Goal: Task Accomplishment & Management: Use online tool/utility

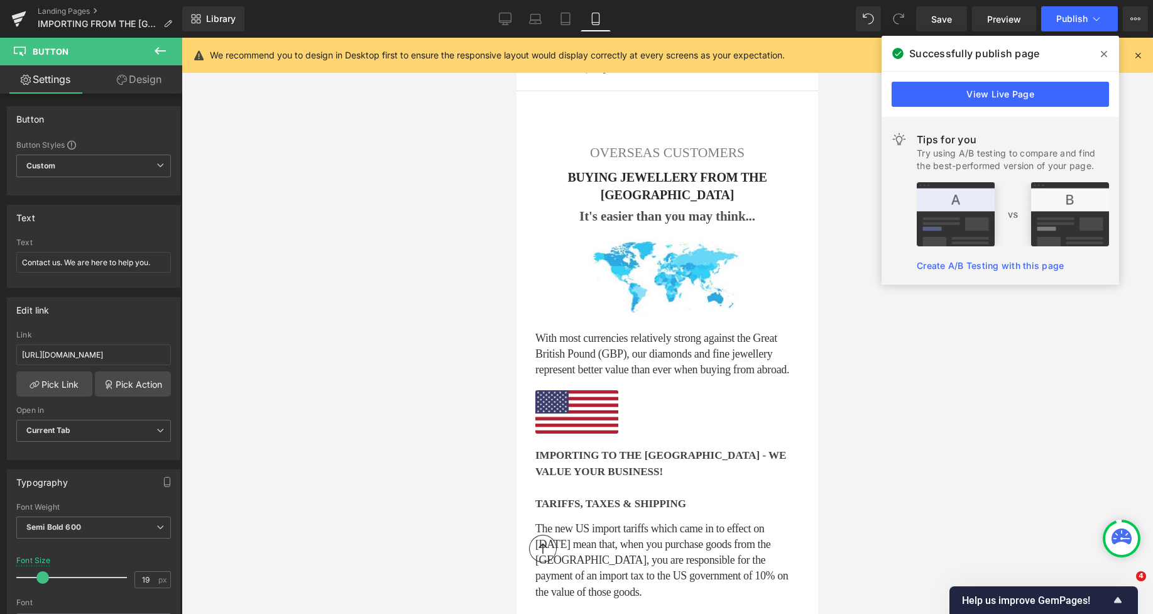
click at [506, 19] on icon at bounding box center [505, 19] width 13 height 13
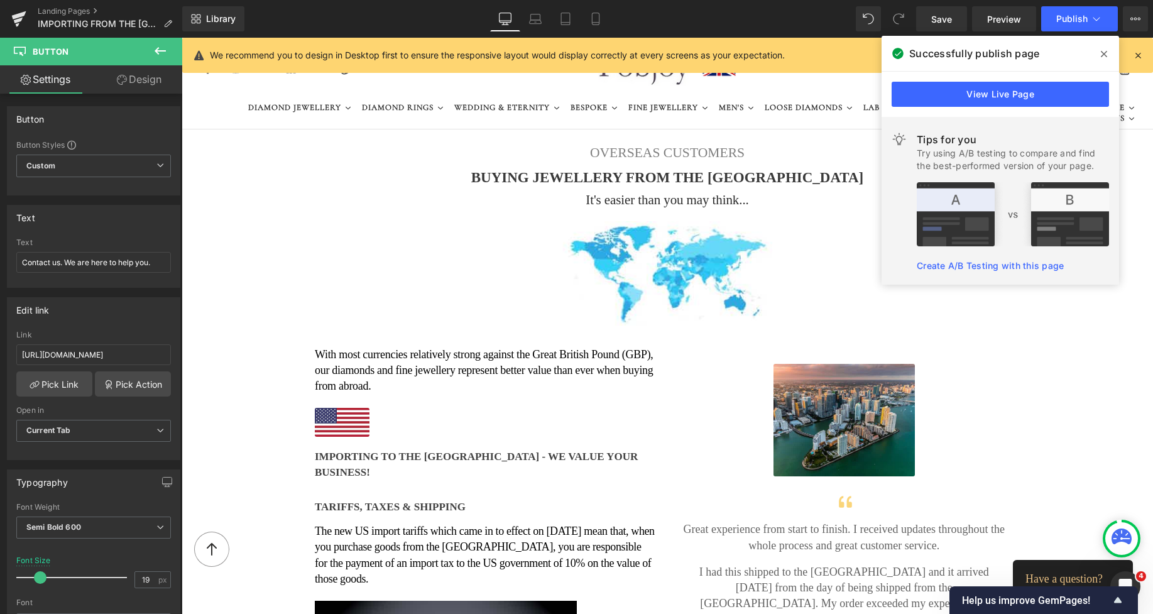
type input "17"
type input "100"
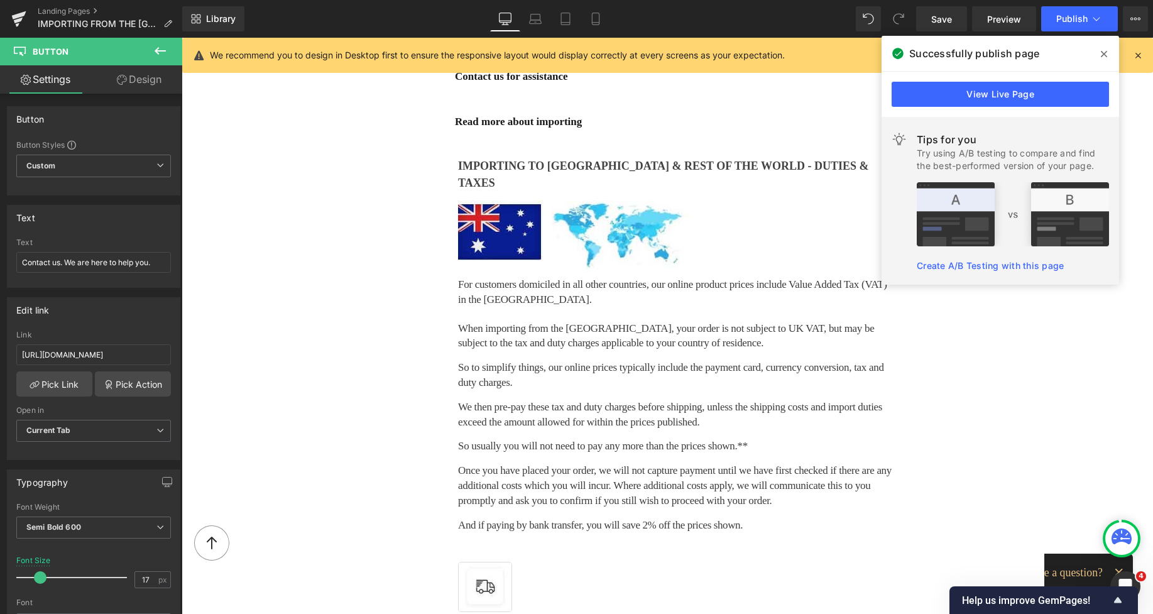
scroll to position [1778, 0]
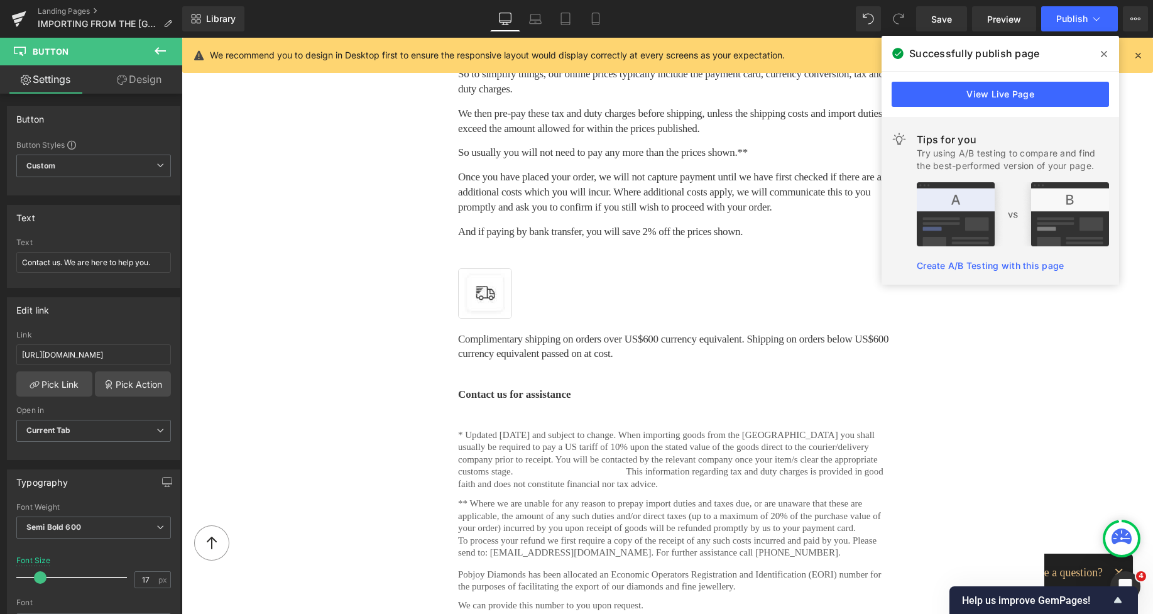
click at [182, 38] on div at bounding box center [182, 38] width 0 height 0
click at [1105, 52] on icon at bounding box center [1104, 54] width 6 height 10
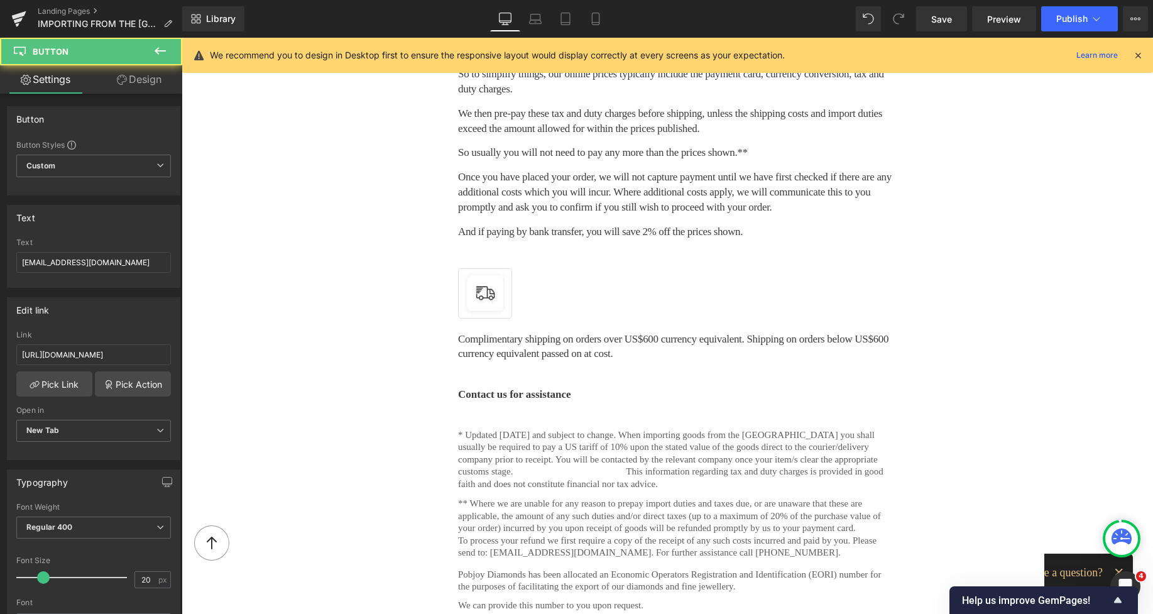
scroll to position [1981, 0]
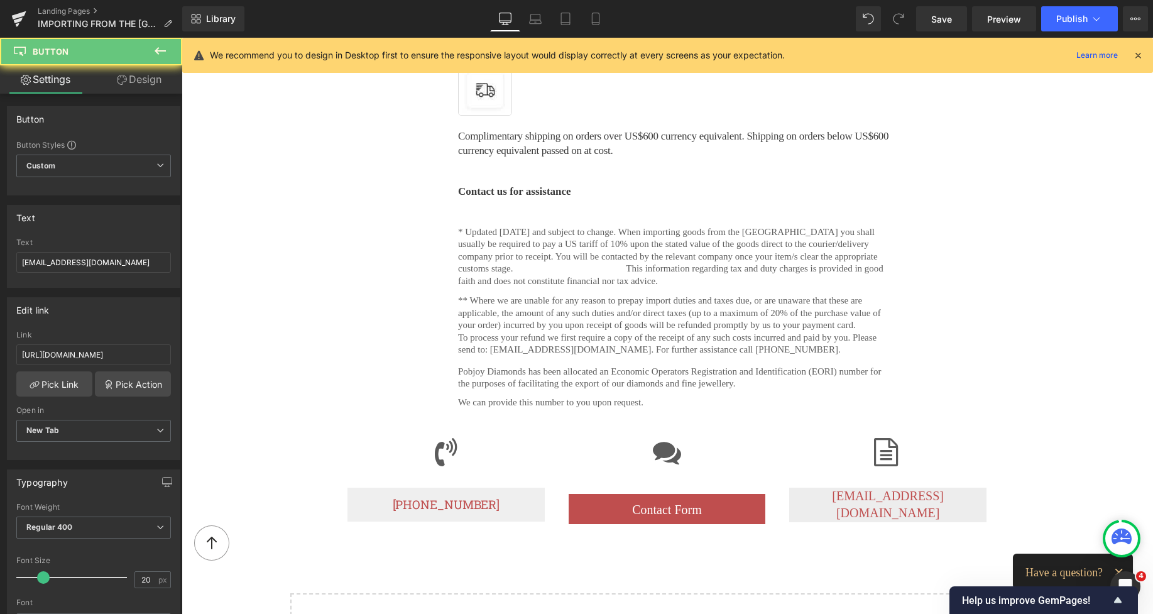
click at [832, 489] on span "[EMAIL_ADDRESS][DOMAIN_NAME]" at bounding box center [888, 504] width 112 height 31
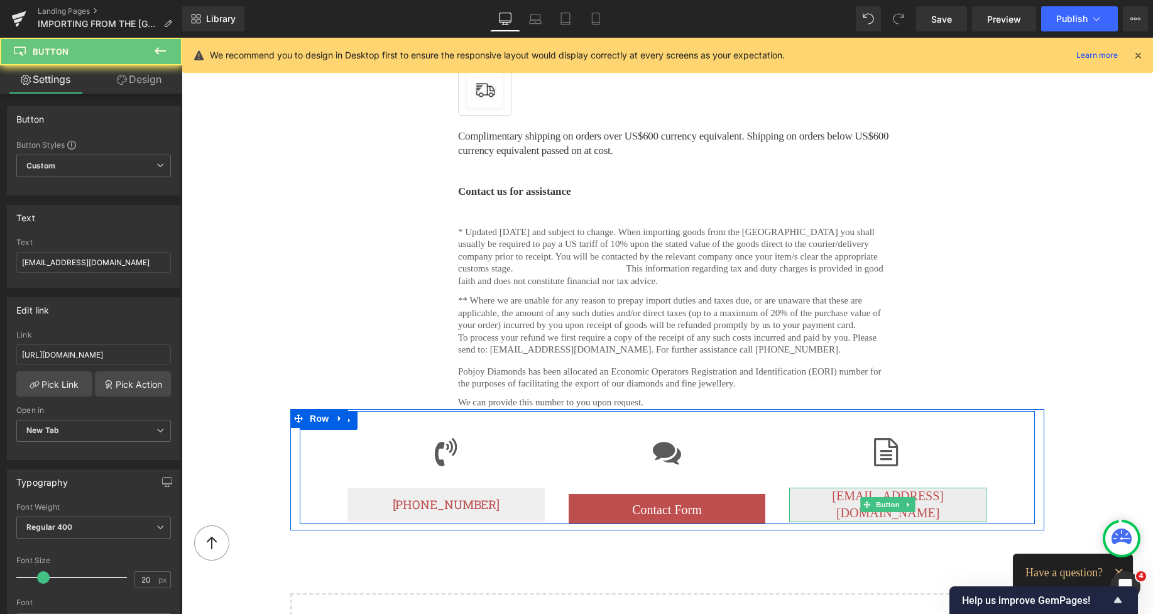
click at [832, 489] on span "[EMAIL_ADDRESS][DOMAIN_NAME]" at bounding box center [888, 504] width 112 height 31
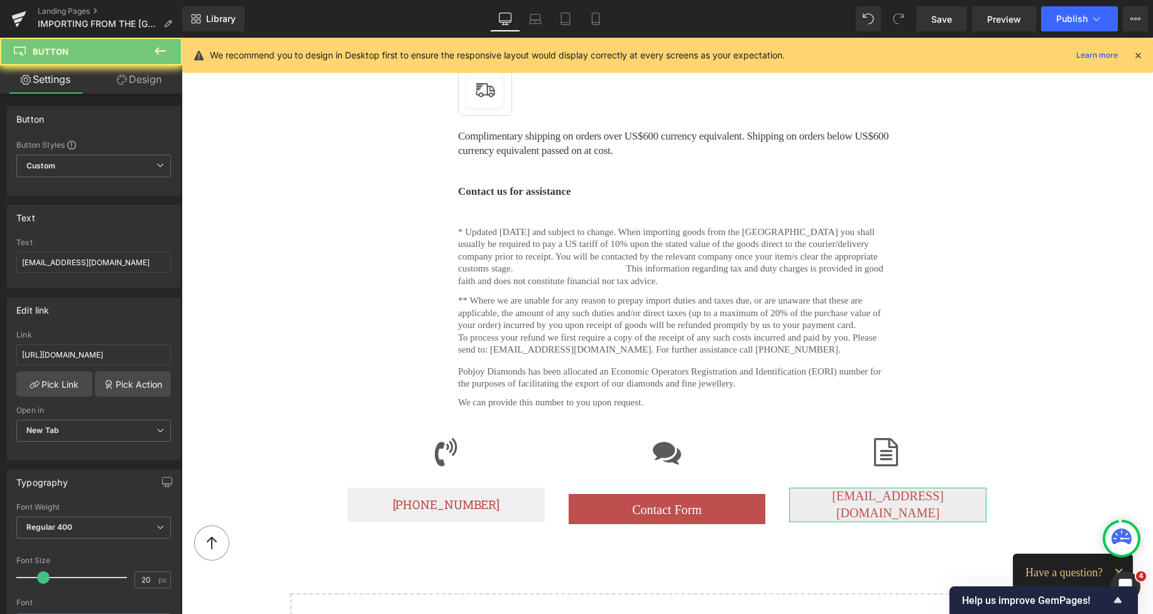
click at [144, 80] on link "Design" at bounding box center [139, 79] width 91 height 28
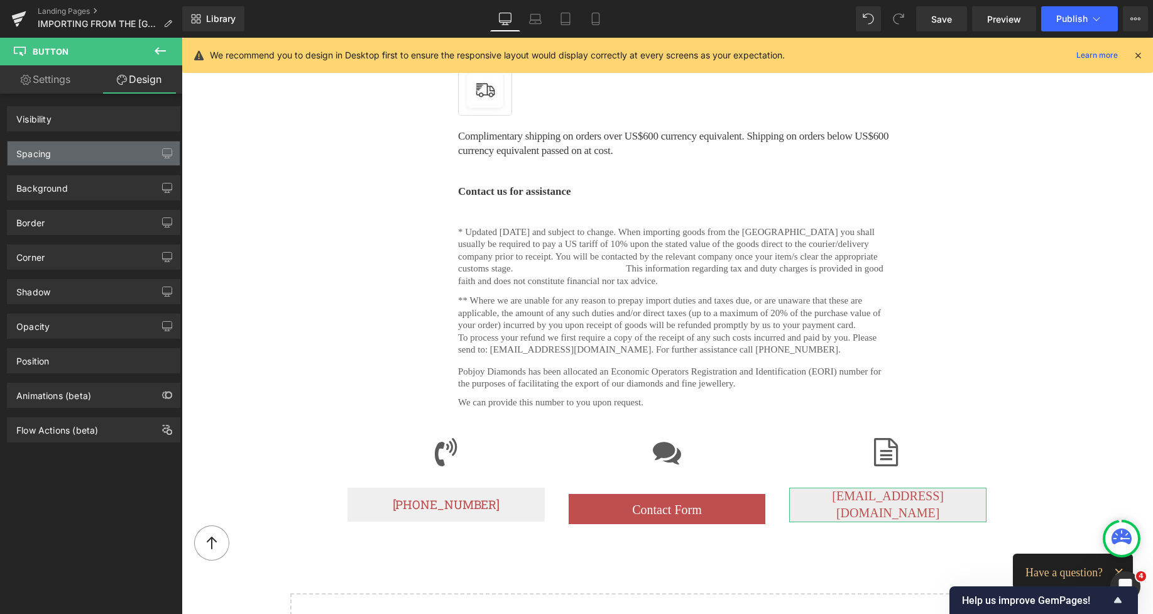
drag, startPoint x: 80, startPoint y: 148, endPoint x: 79, endPoint y: 156, distance: 8.4
click at [80, 148] on div "Spacing" at bounding box center [94, 153] width 172 height 24
click at [72, 168] on div "Background" at bounding box center [94, 183] width 188 height 35
click at [74, 157] on div "Spacing" at bounding box center [94, 153] width 172 height 24
click at [41, 155] on div "Spacing" at bounding box center [33, 150] width 35 height 18
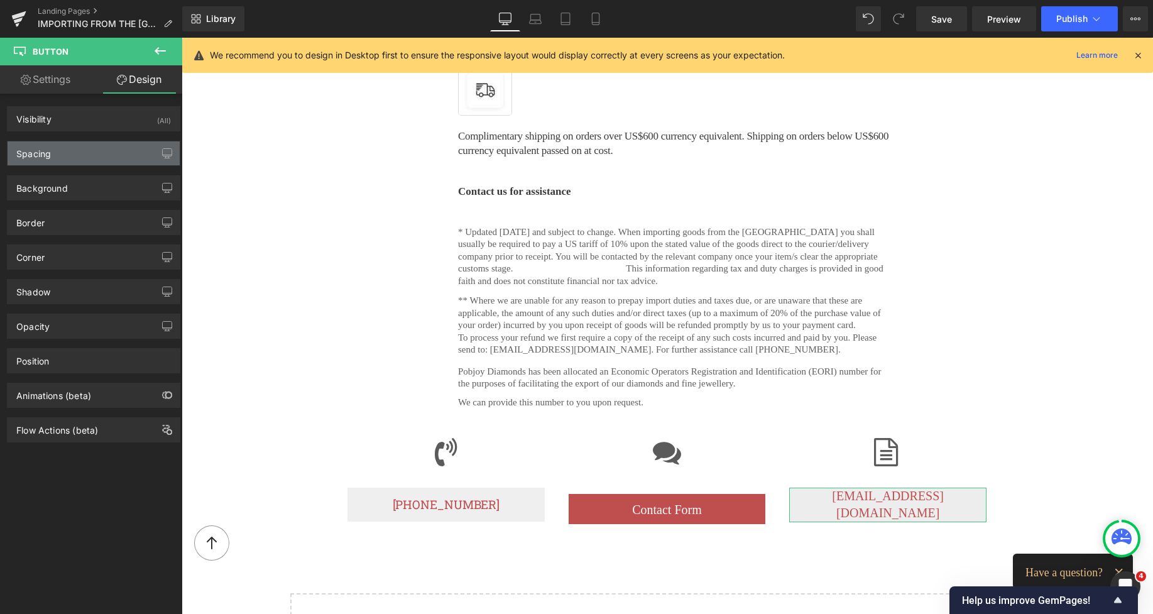
click at [48, 155] on div "Spacing" at bounding box center [33, 150] width 35 height 18
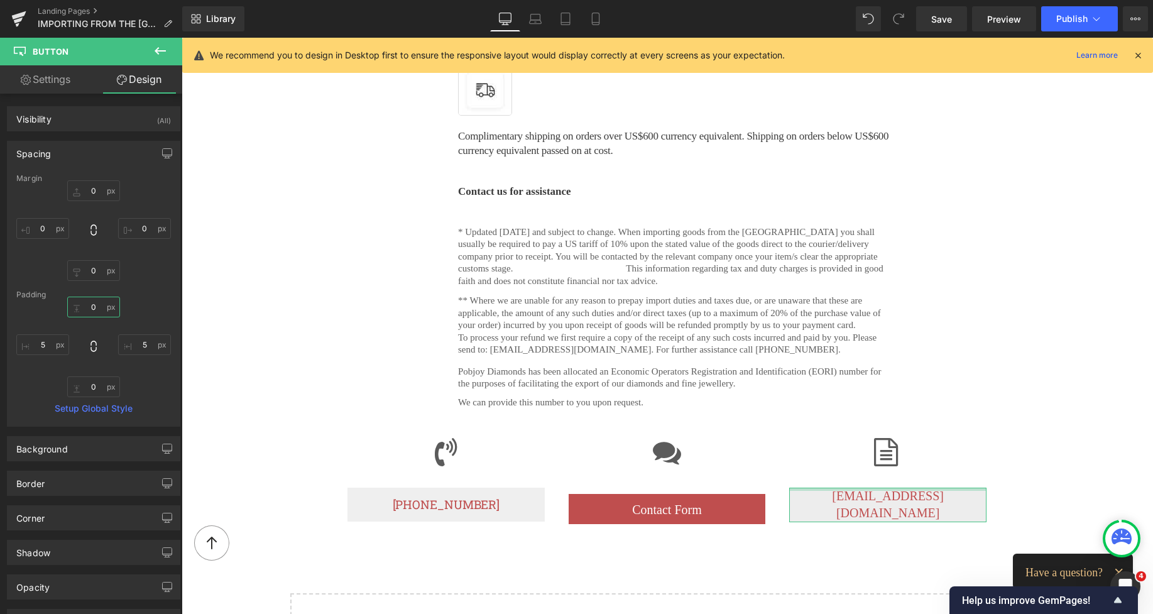
click at [94, 317] on input "0" at bounding box center [93, 307] width 53 height 21
type input "7"
click at [87, 383] on input "0" at bounding box center [93, 386] width 53 height 21
type input "7"
type input "9"
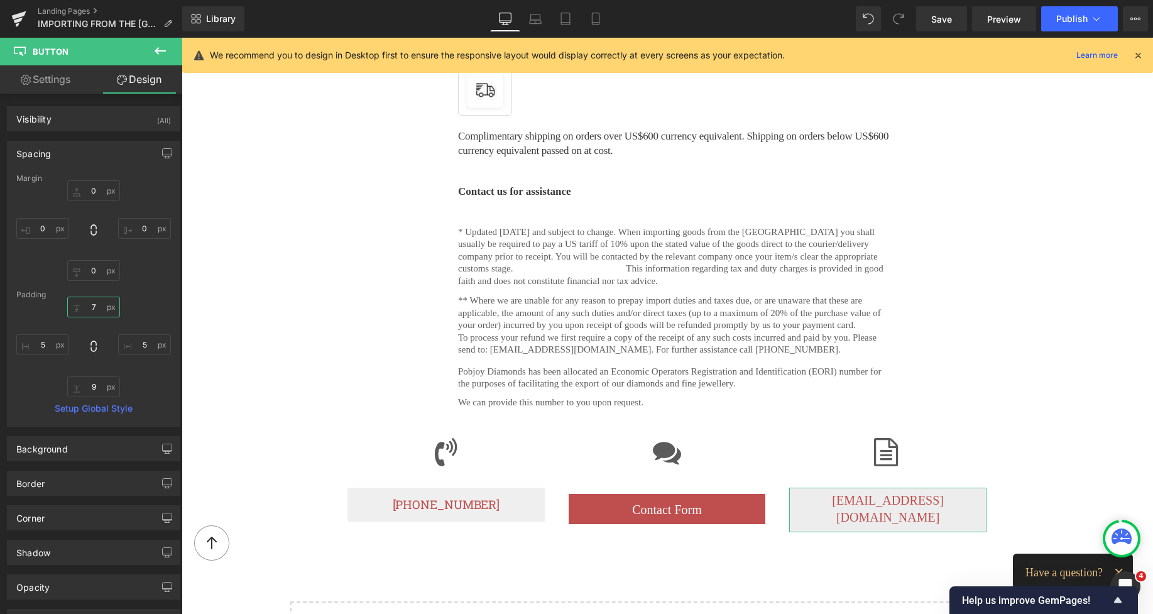
click at [95, 310] on input "7" at bounding box center [93, 307] width 53 height 21
type input "9"
click at [937, 19] on span "Save" at bounding box center [941, 19] width 21 height 13
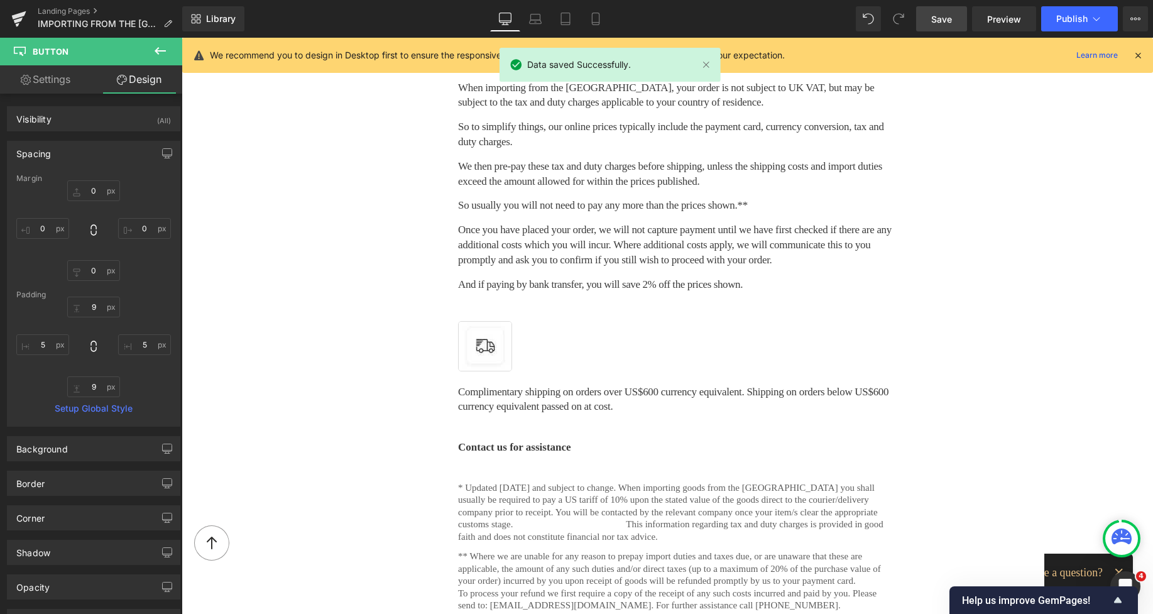
scroll to position [1752, 0]
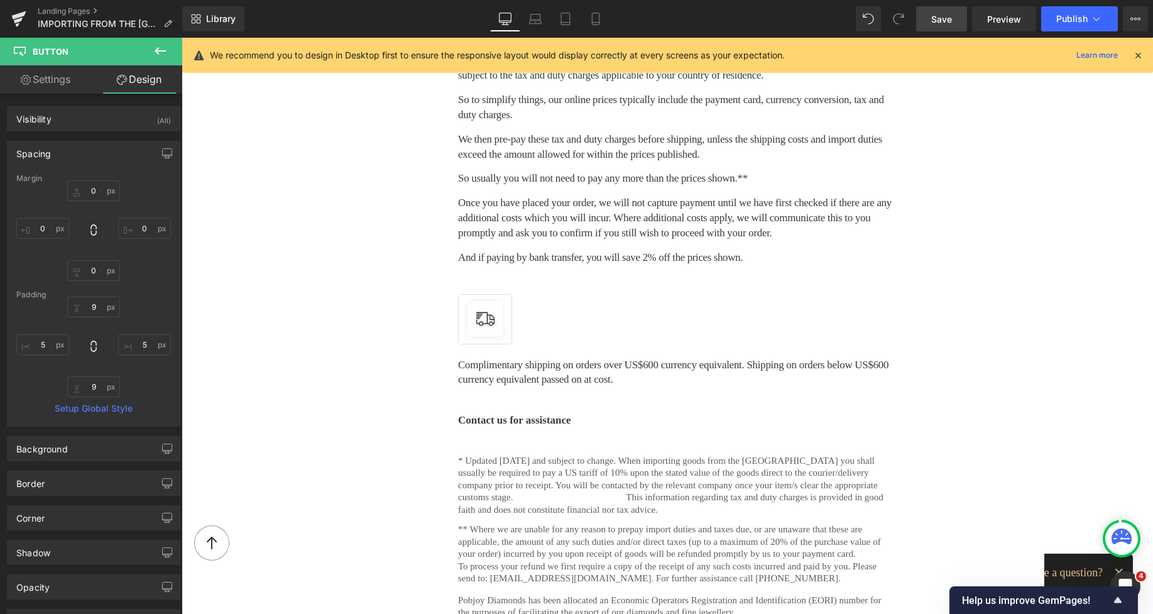
click at [941, 19] on span "Save" at bounding box center [941, 19] width 21 height 13
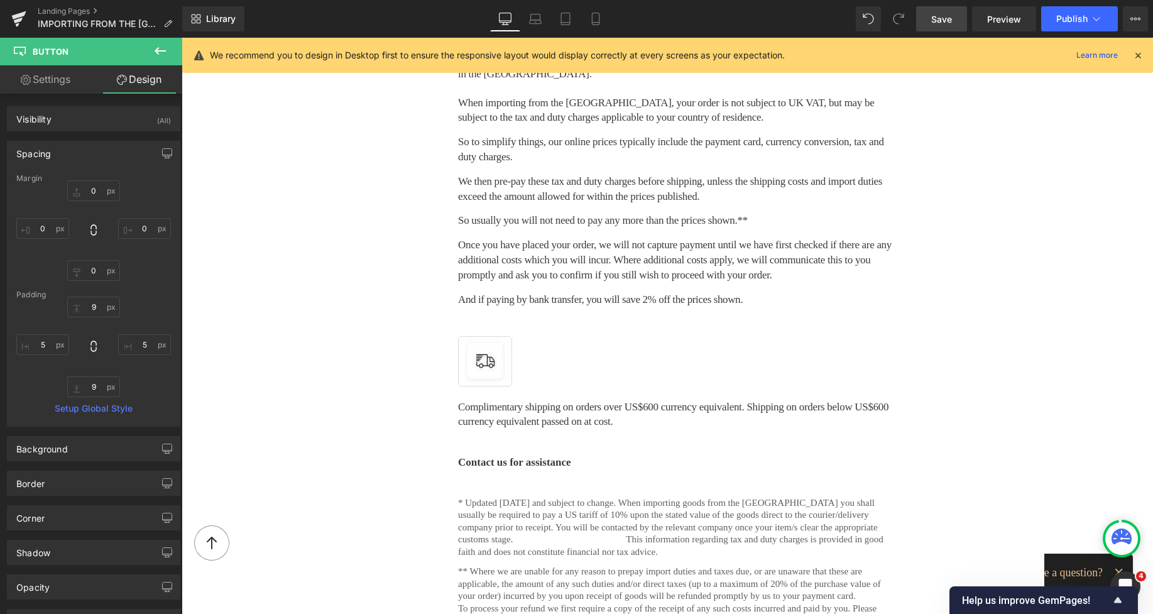
scroll to position [1714, 0]
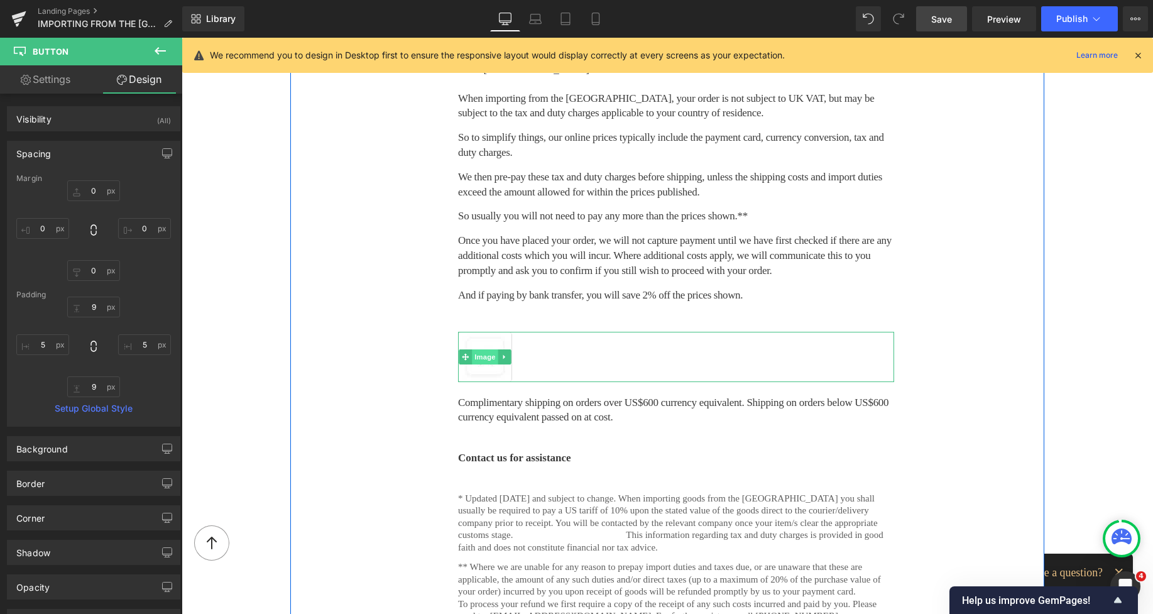
click at [479, 349] on span "Image" at bounding box center [485, 356] width 26 height 15
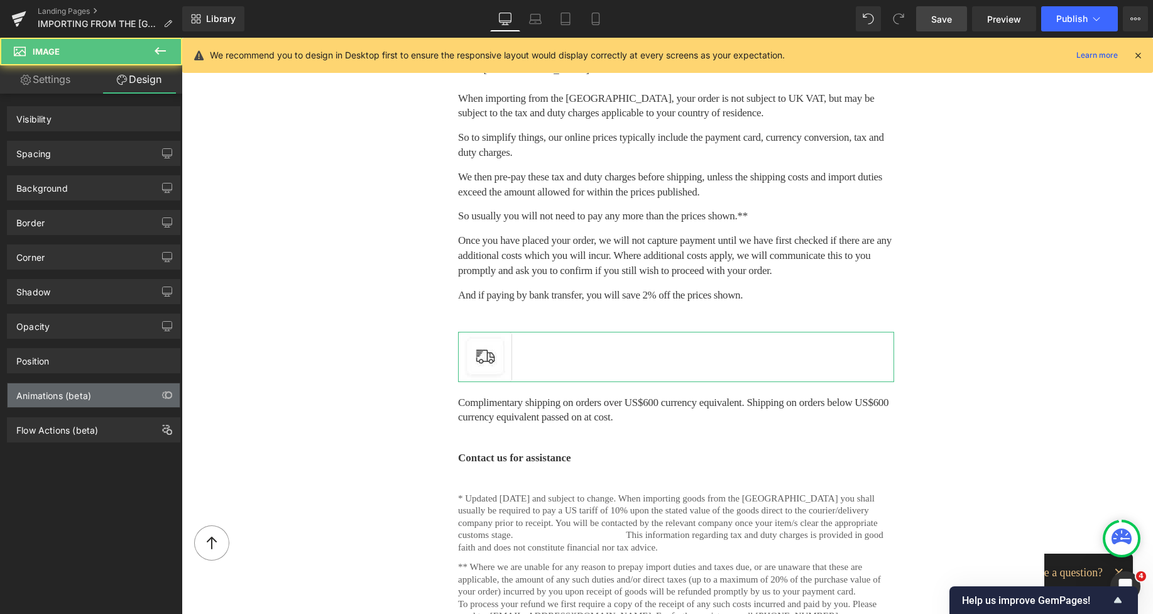
click at [53, 393] on div "Animations (beta)" at bounding box center [53, 392] width 75 height 18
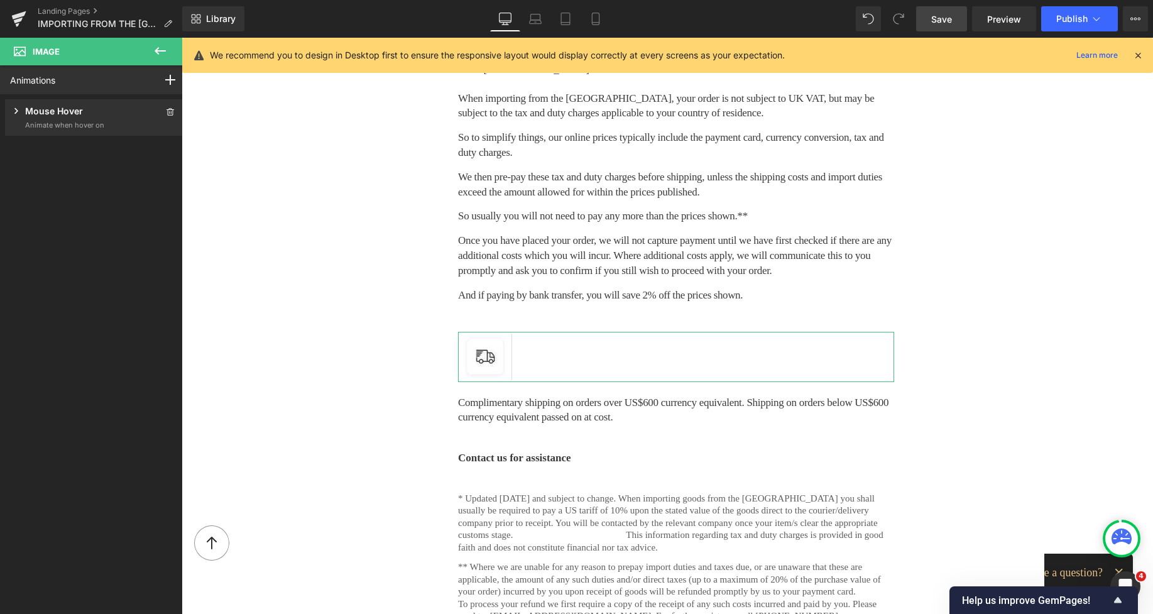
click at [18, 111] on icon at bounding box center [16, 111] width 4 height 6
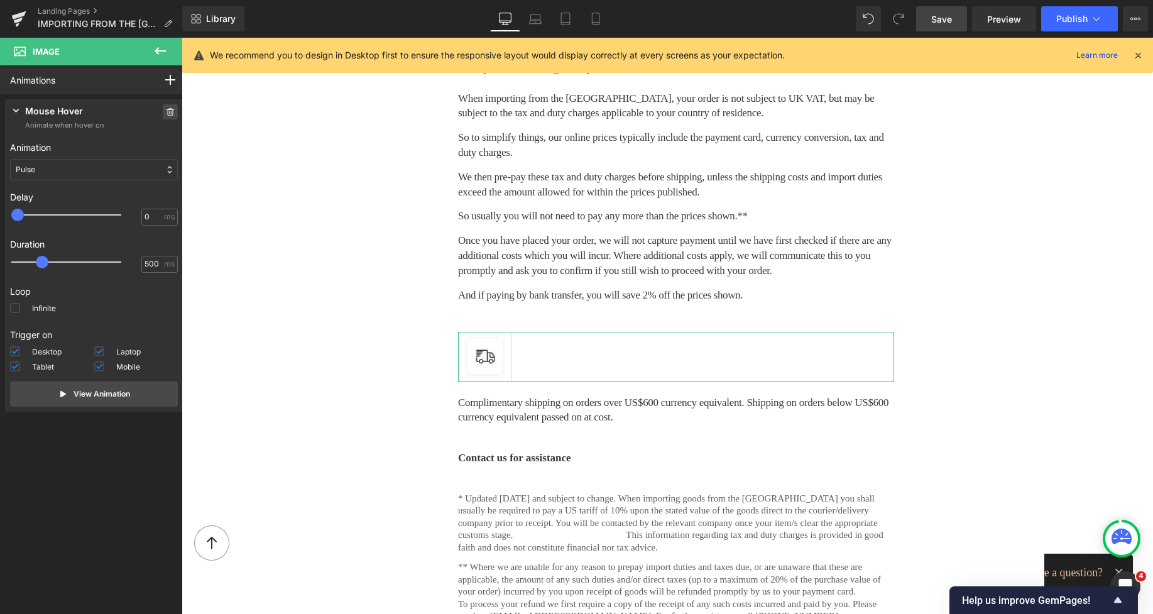
click at [166, 112] on icon at bounding box center [170, 112] width 9 height 8
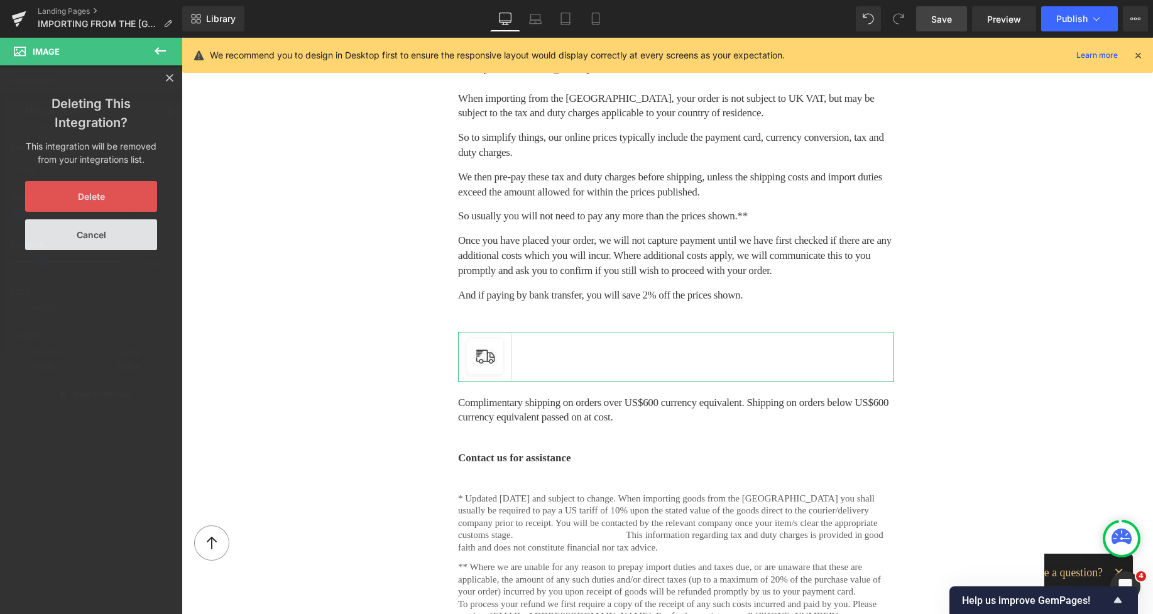
click at [118, 189] on button "Delete" at bounding box center [91, 196] width 132 height 31
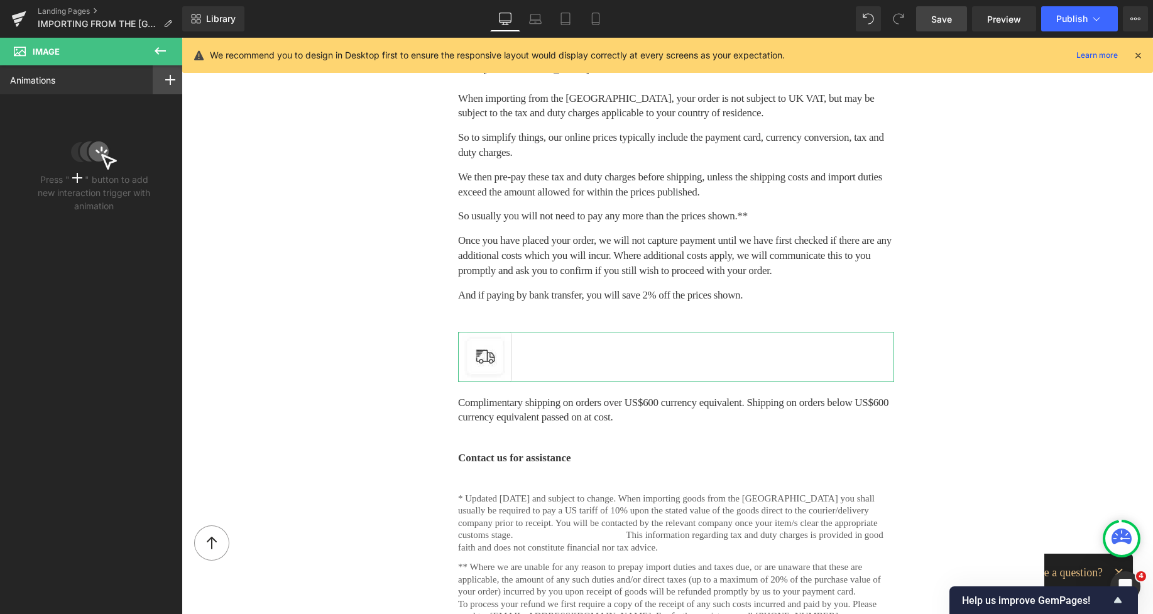
click at [166, 82] on icon at bounding box center [170, 80] width 10 height 10
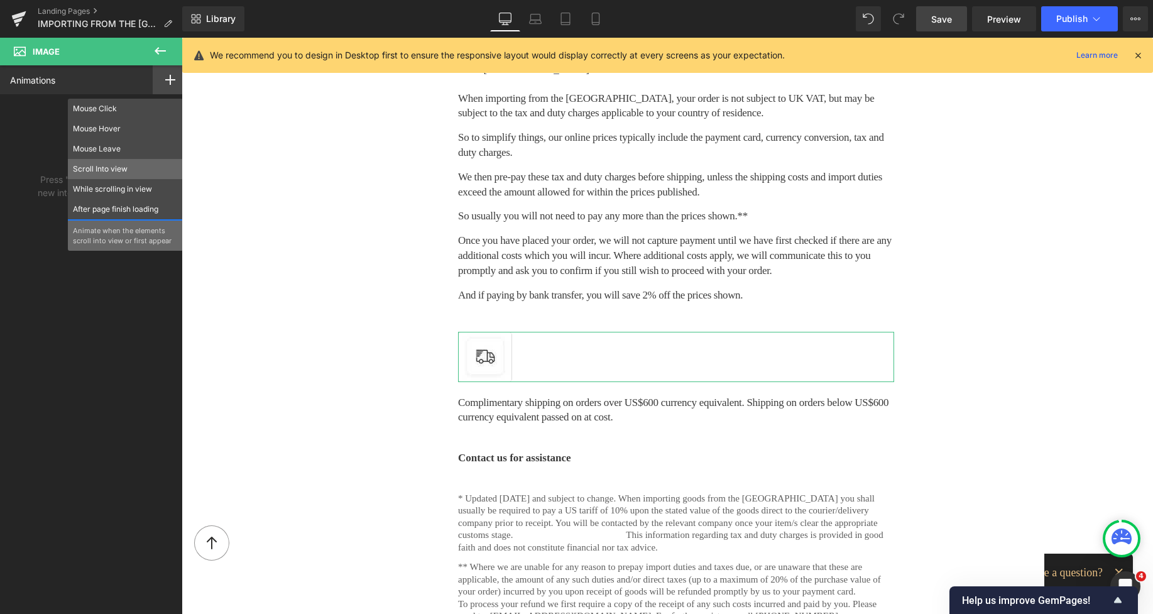
click at [113, 170] on p "Scroll Into view" at bounding box center [125, 168] width 105 height 11
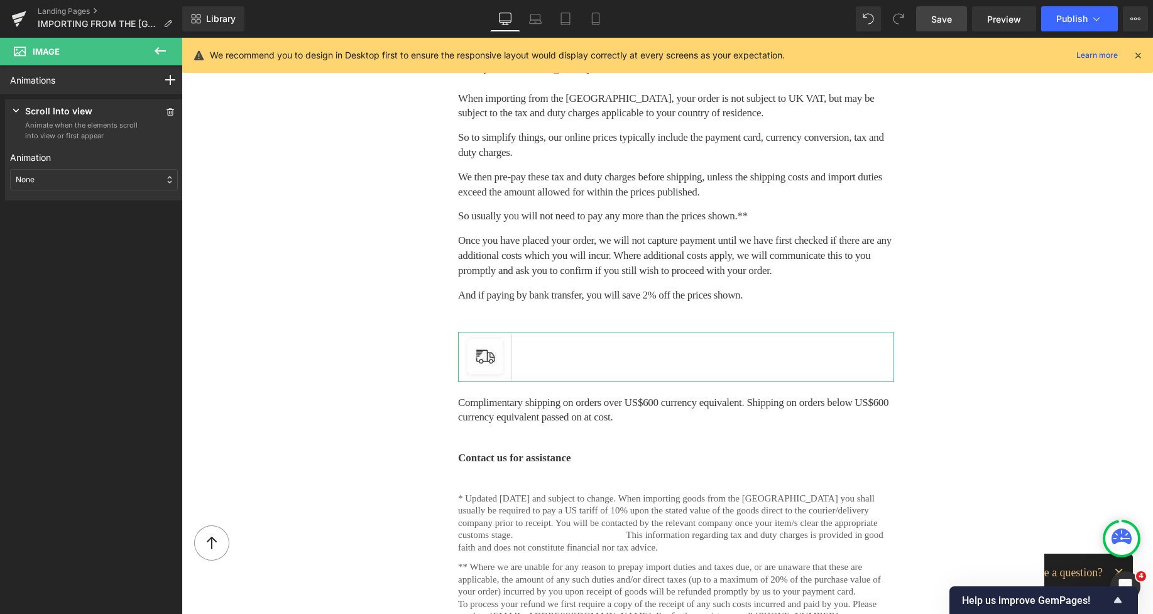
click at [89, 177] on div "None" at bounding box center [94, 179] width 168 height 21
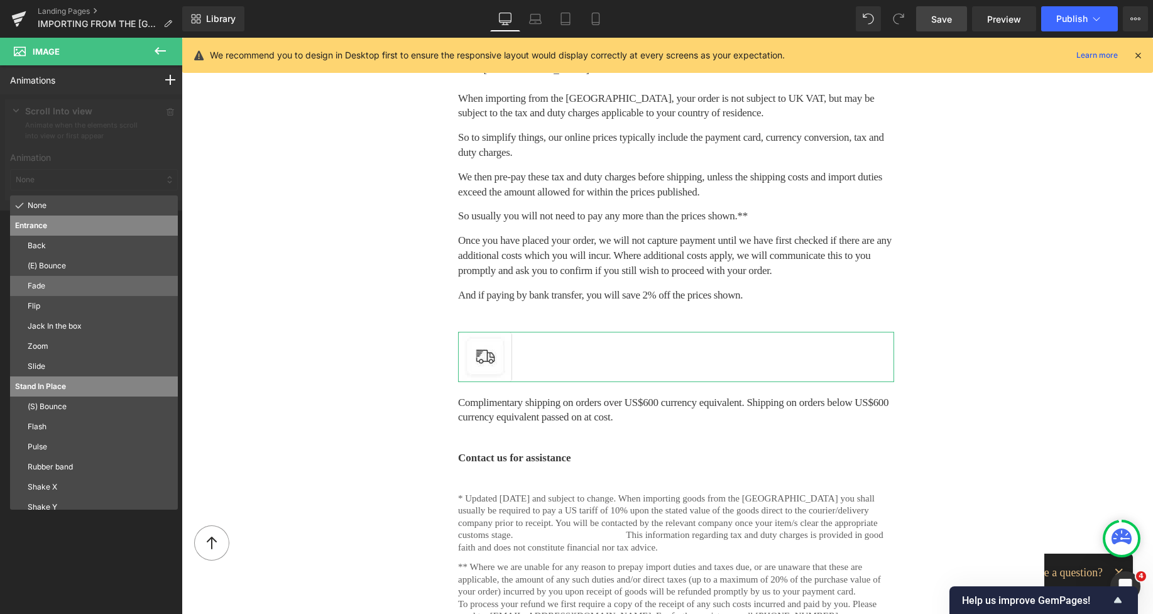
click at [50, 284] on p "Fade" at bounding box center [100, 285] width 145 height 11
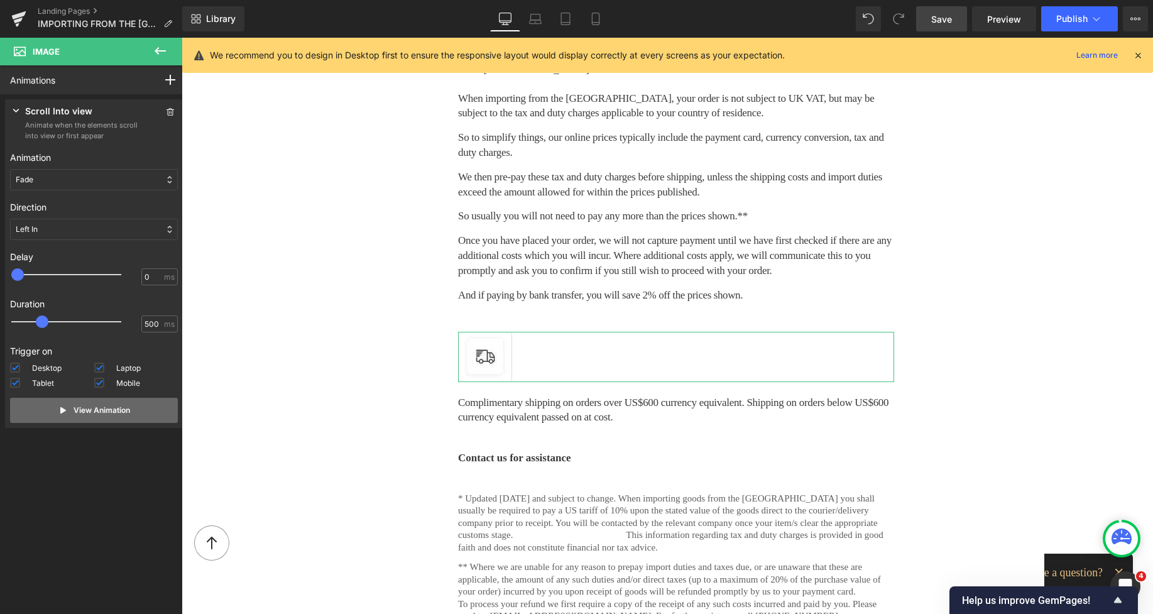
click at [104, 406] on p "View Animation" at bounding box center [102, 410] width 57 height 11
click at [945, 18] on span "Save" at bounding box center [941, 19] width 21 height 13
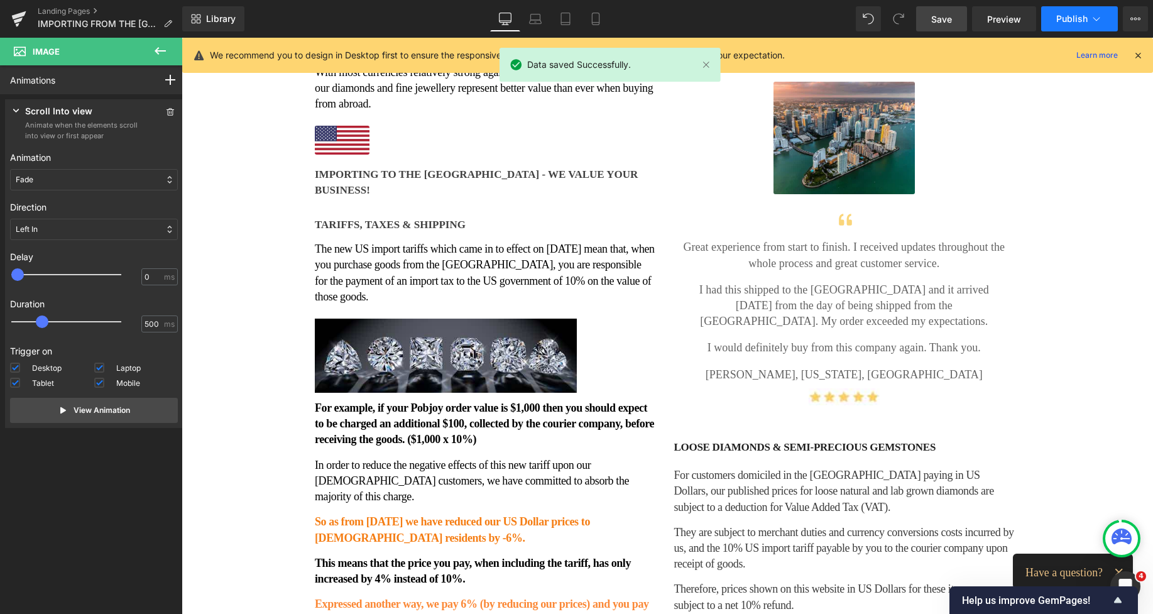
scroll to position [0, 0]
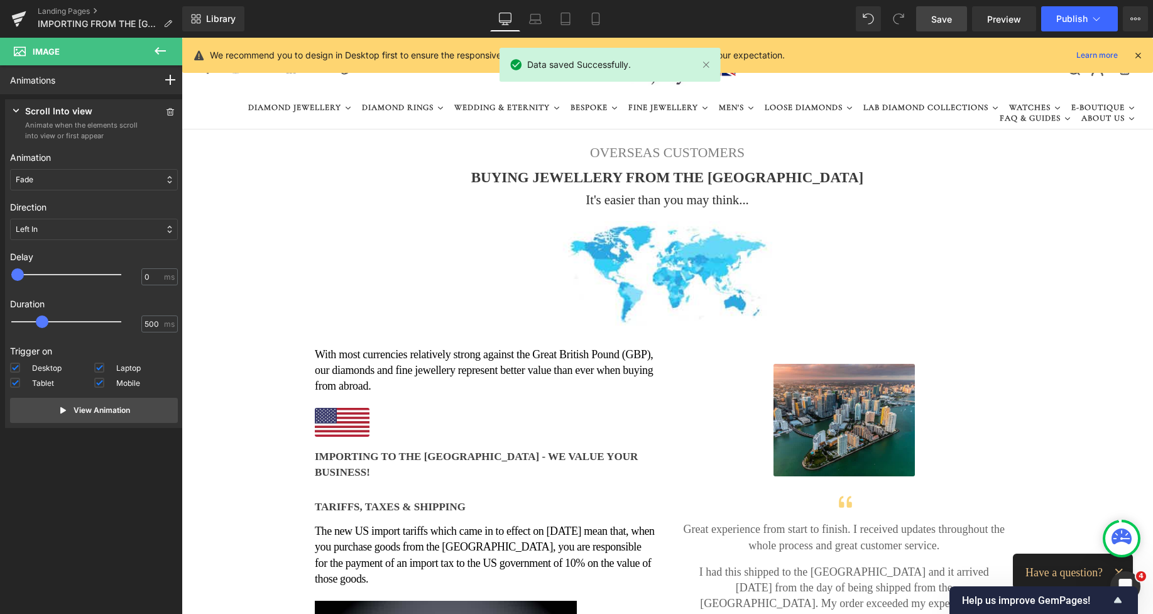
click at [933, 18] on span "Save" at bounding box center [941, 19] width 21 height 13
click at [1053, 20] on button "Publish" at bounding box center [1079, 18] width 77 height 25
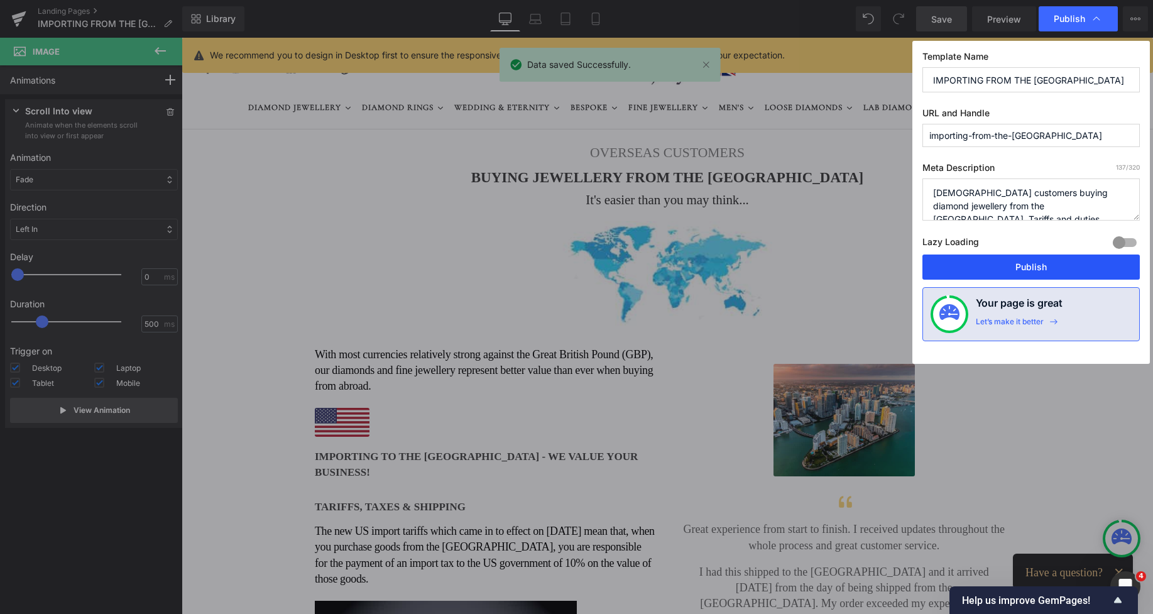
click at [1026, 261] on button "Publish" at bounding box center [1030, 266] width 217 height 25
